Goal: Register for event/course

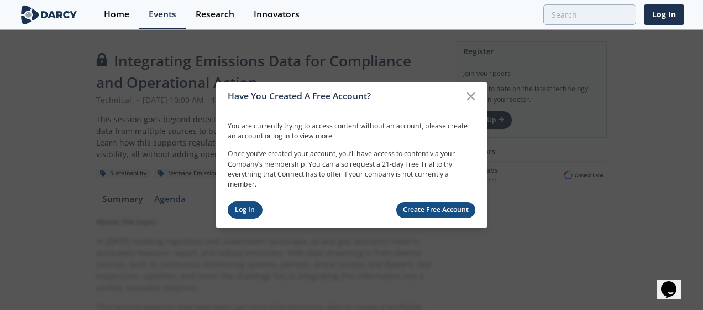
click at [255, 209] on link "Log In" at bounding box center [245, 209] width 35 height 17
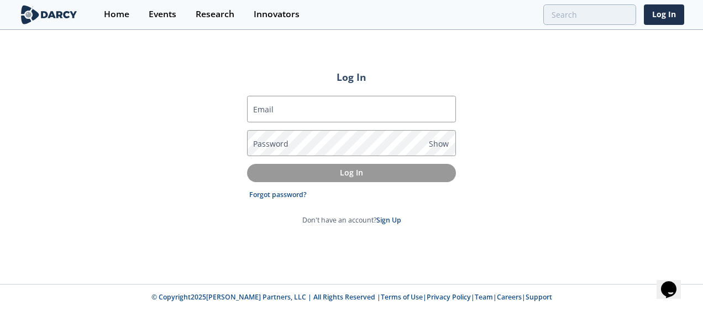
type input "[PERSON_NAME][EMAIL_ADDRESS][PERSON_NAME][DOMAIN_NAME]"
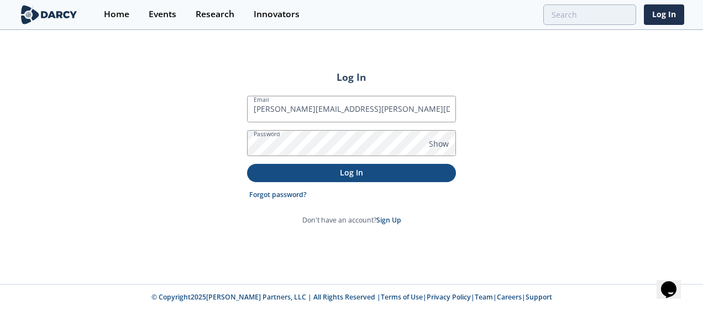
click at [358, 169] on p "Log In" at bounding box center [352, 172] width 194 height 12
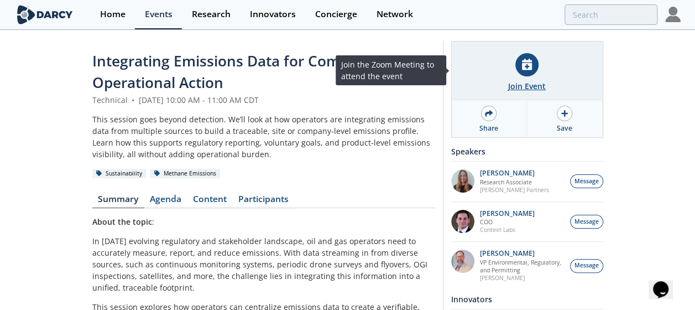
click at [543, 84] on div "Join Event" at bounding box center [527, 86] width 38 height 12
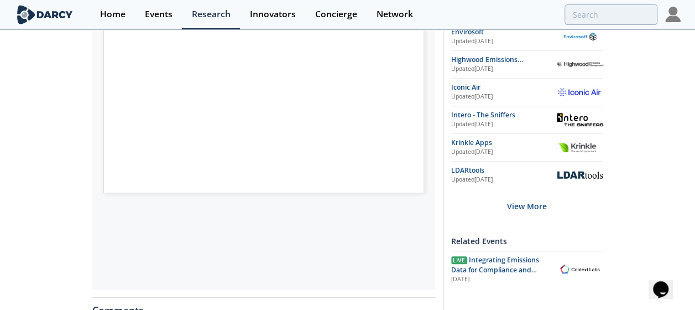
scroll to position [332, 0]
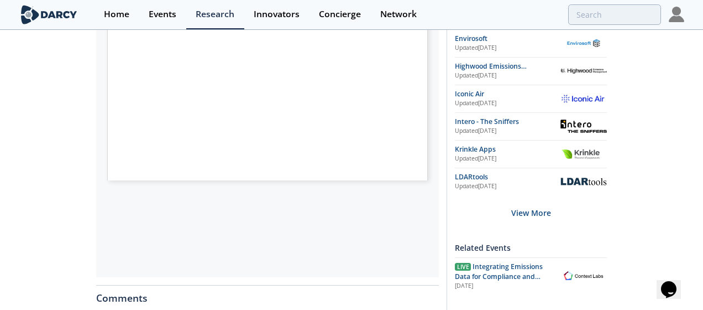
click at [395, 135] on span "Page 1" at bounding box center [602, 134] width 425 height 187
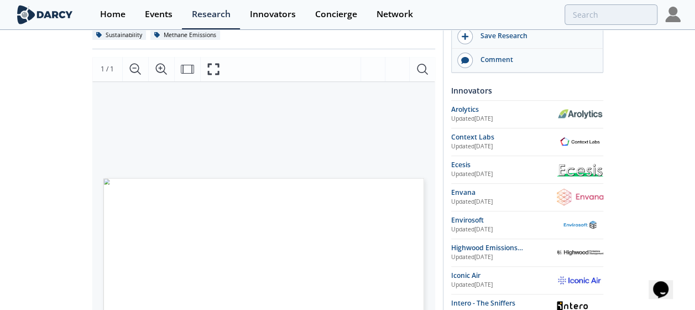
scroll to position [277, 0]
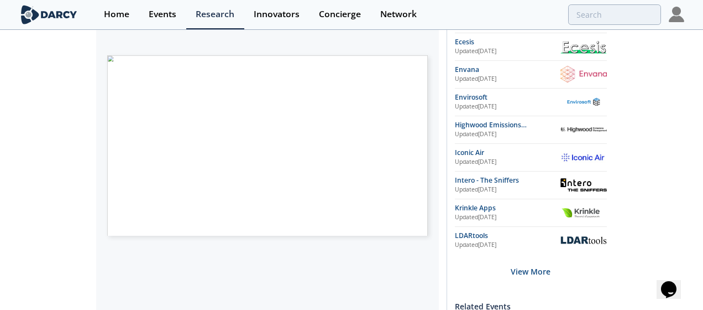
drag, startPoint x: 331, startPoint y: 174, endPoint x: 321, endPoint y: 176, distance: 10.2
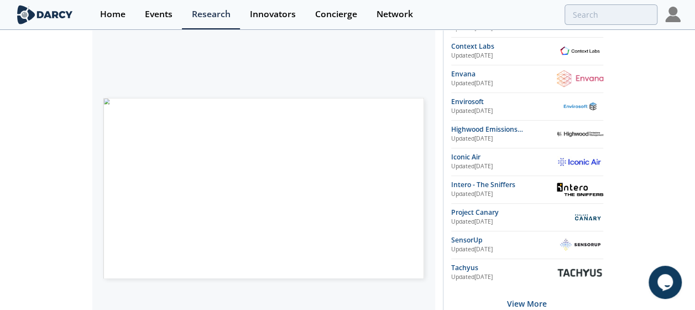
scroll to position [221, 0]
